Goal: Information Seeking & Learning: Check status

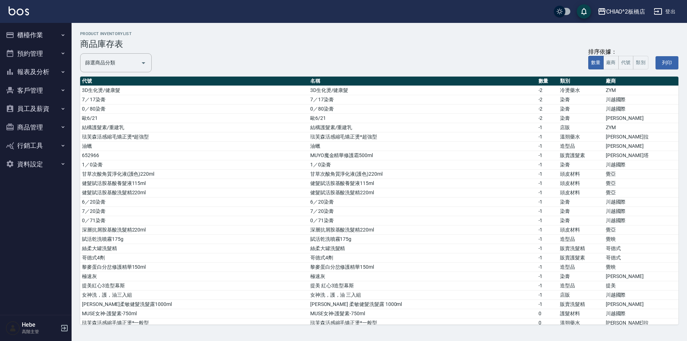
click at [53, 34] on button "櫃檯作業" at bounding box center [36, 35] width 66 height 19
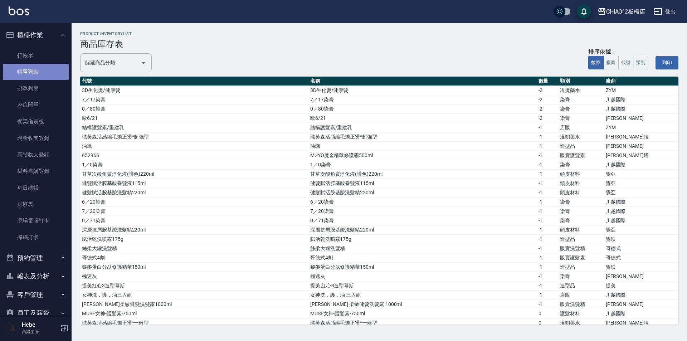
click at [36, 70] on link "帳單列表" at bounding box center [36, 72] width 66 height 16
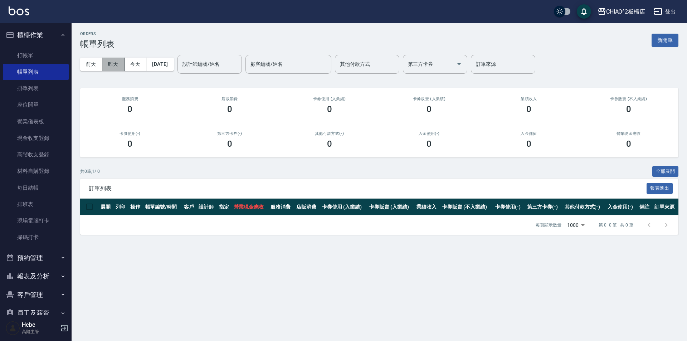
click at [115, 69] on button "昨天" at bounding box center [113, 64] width 22 height 13
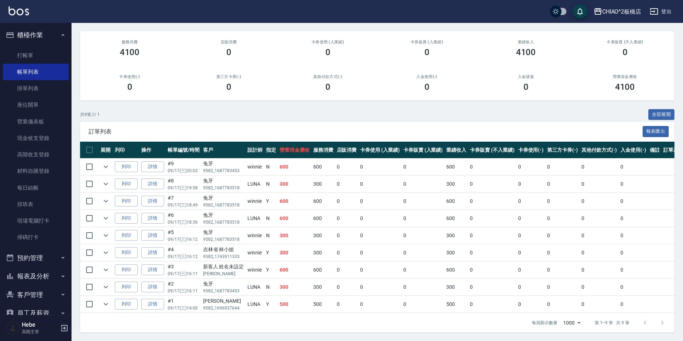
scroll to position [62, 0]
click at [35, 57] on link "打帳單" at bounding box center [36, 55] width 66 height 16
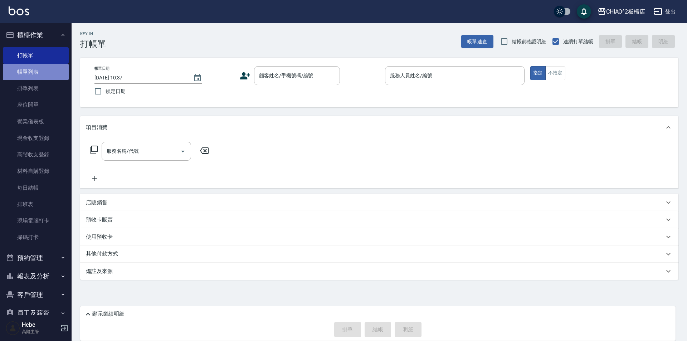
click at [51, 74] on link "帳單列表" at bounding box center [36, 72] width 66 height 16
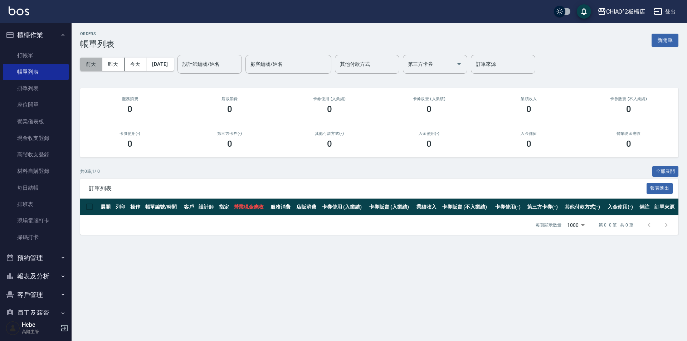
click at [90, 65] on button "前天" at bounding box center [91, 64] width 22 height 13
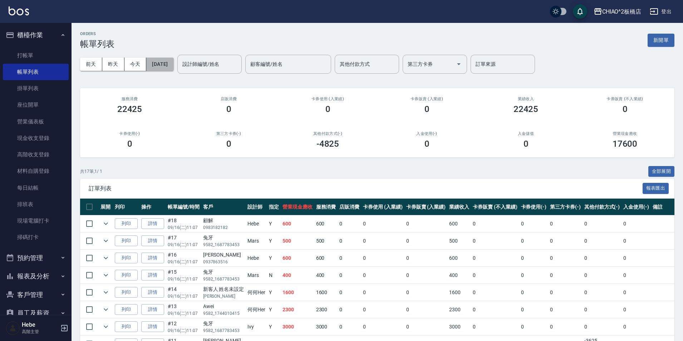
click at [174, 63] on button "[DATE]" at bounding box center [159, 64] width 27 height 13
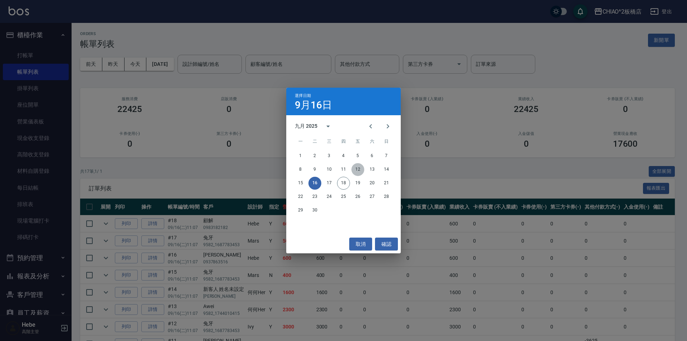
click at [357, 169] on button "12" at bounding box center [357, 169] width 13 height 13
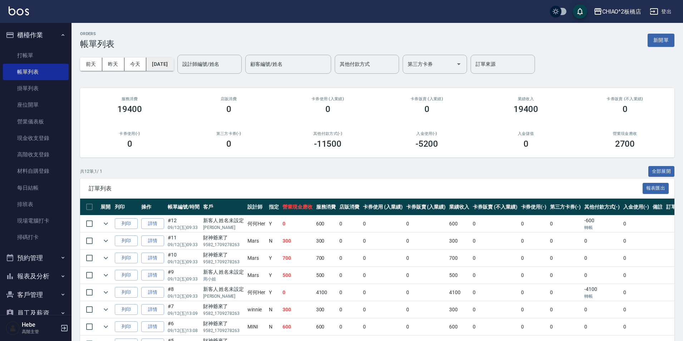
click at [163, 63] on button "[DATE]" at bounding box center [159, 64] width 27 height 13
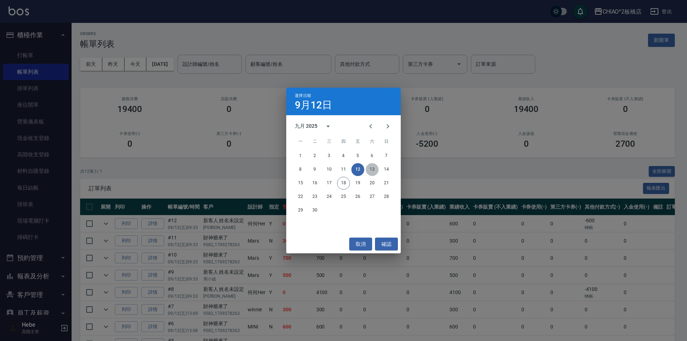
click at [372, 170] on button "13" at bounding box center [372, 169] width 13 height 13
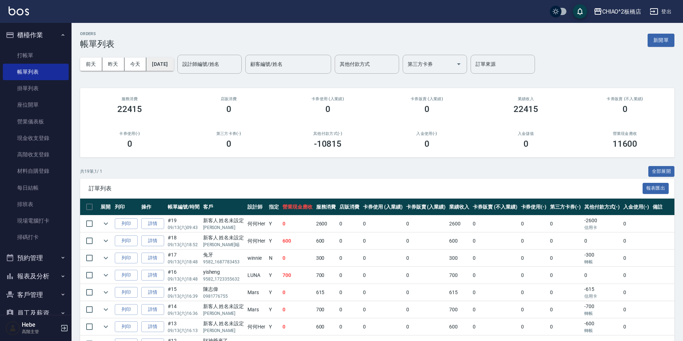
click at [163, 64] on button "[DATE]" at bounding box center [159, 64] width 27 height 13
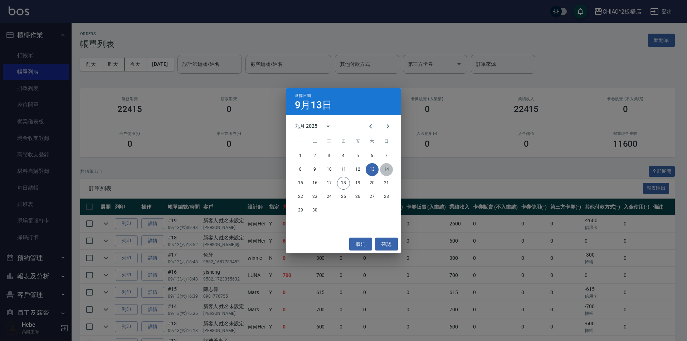
click at [387, 166] on button "14" at bounding box center [386, 169] width 13 height 13
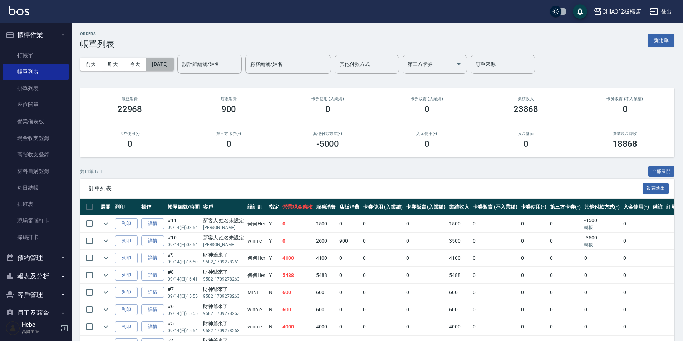
click at [171, 66] on button "[DATE]" at bounding box center [159, 64] width 27 height 13
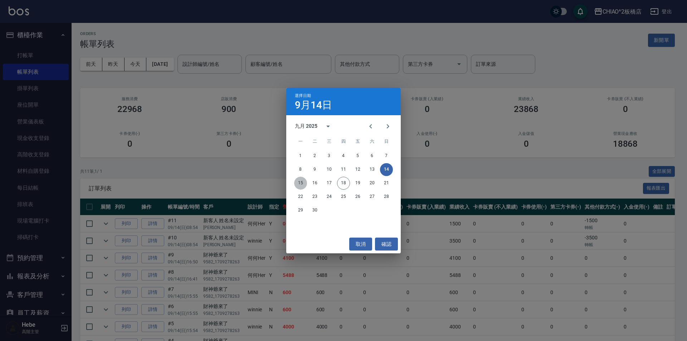
click at [297, 180] on button "15" at bounding box center [300, 183] width 13 height 13
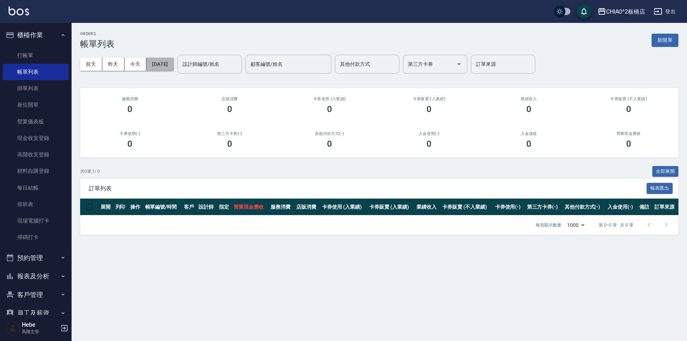
click at [161, 67] on button "[DATE]" at bounding box center [159, 64] width 27 height 13
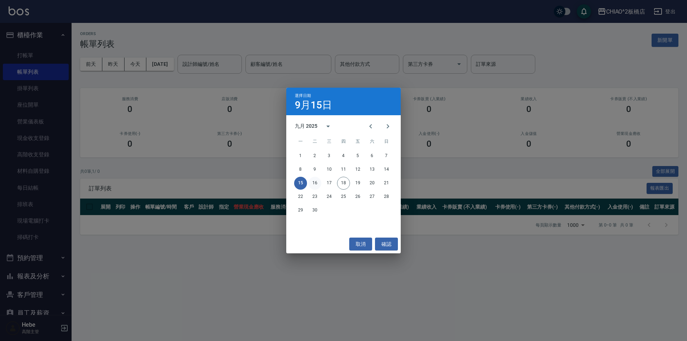
click at [317, 181] on button "16" at bounding box center [314, 183] width 13 height 13
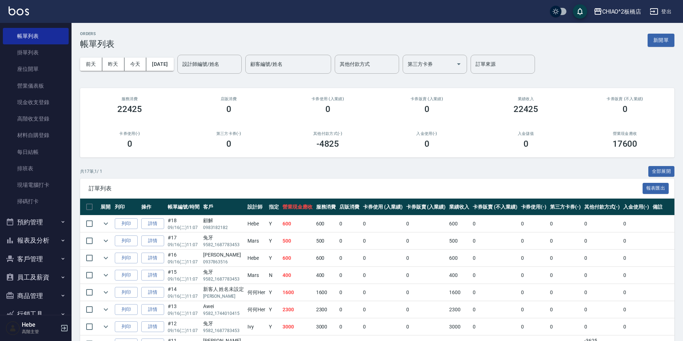
scroll to position [71, 0]
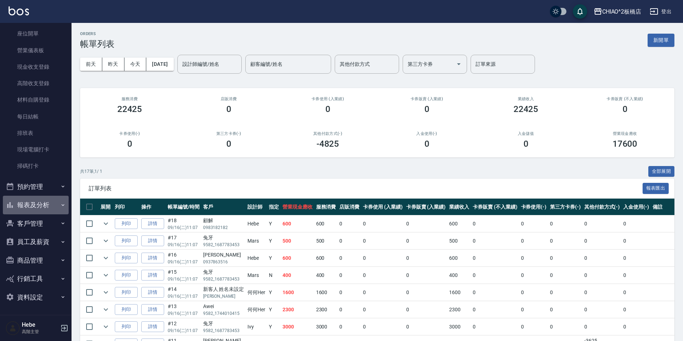
click at [50, 204] on button "報表及分析" at bounding box center [36, 205] width 66 height 19
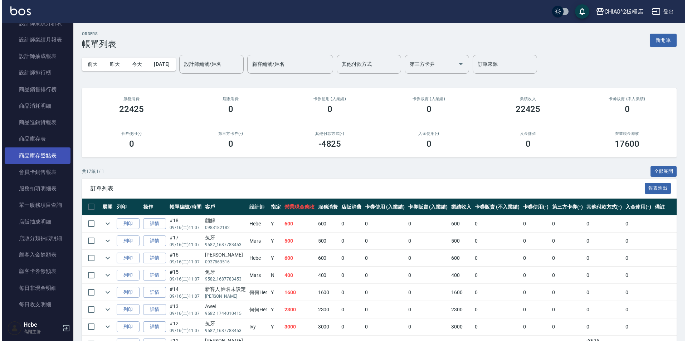
scroll to position [467, 0]
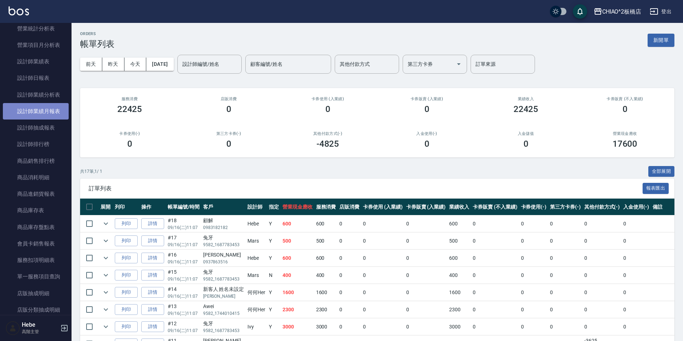
click at [53, 111] on link "設計師業績月報表" at bounding box center [36, 111] width 66 height 16
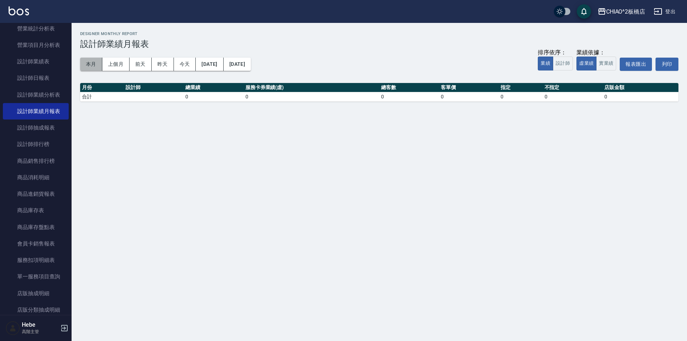
click at [95, 68] on button "本月" at bounding box center [91, 64] width 22 height 13
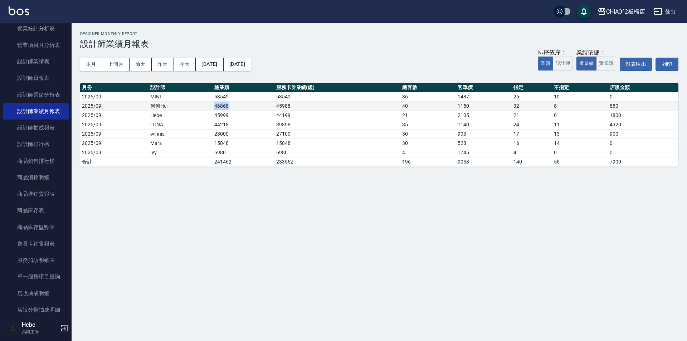
drag, startPoint x: 215, startPoint y: 107, endPoint x: 230, endPoint y: 107, distance: 14.7
click at [230, 107] on td "46868" at bounding box center [244, 105] width 62 height 9
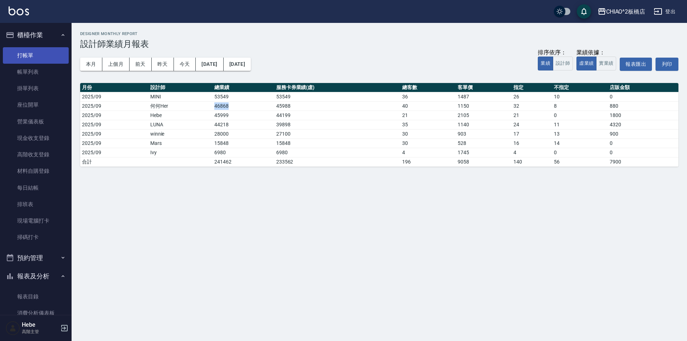
click at [36, 57] on link "打帳單" at bounding box center [36, 55] width 66 height 16
